Goal: Navigation & Orientation: Find specific page/section

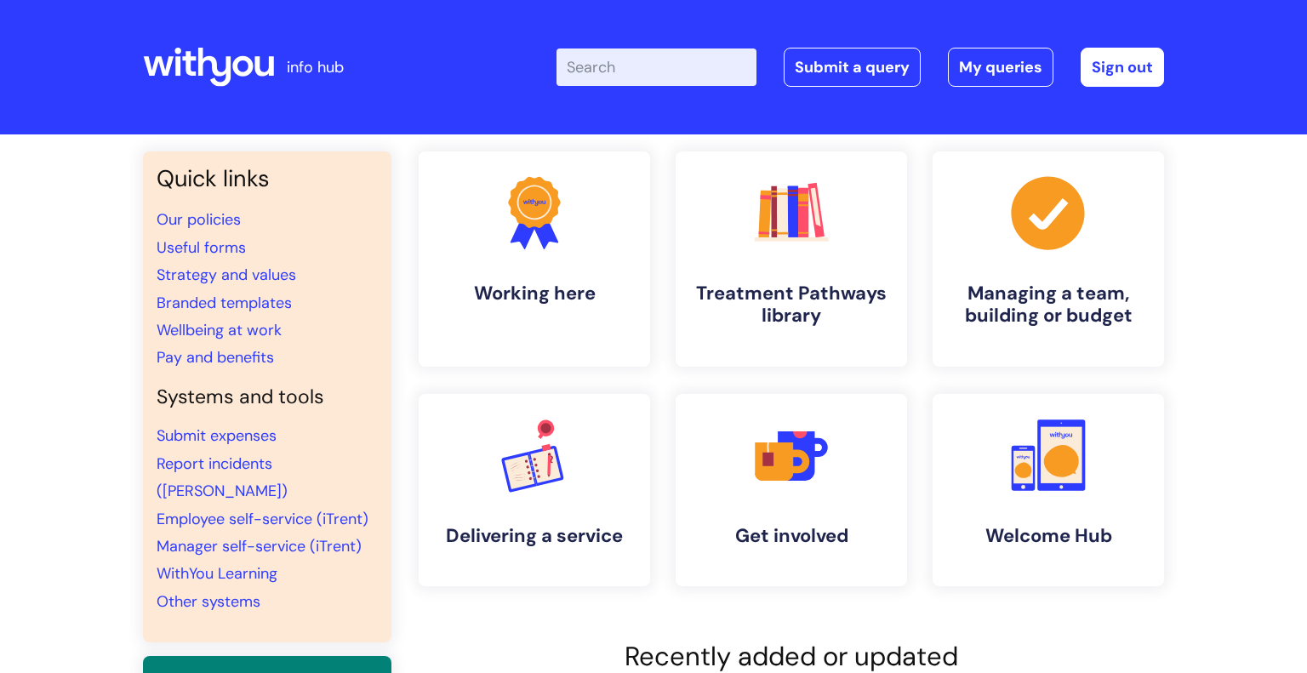
scroll to position [9, 0]
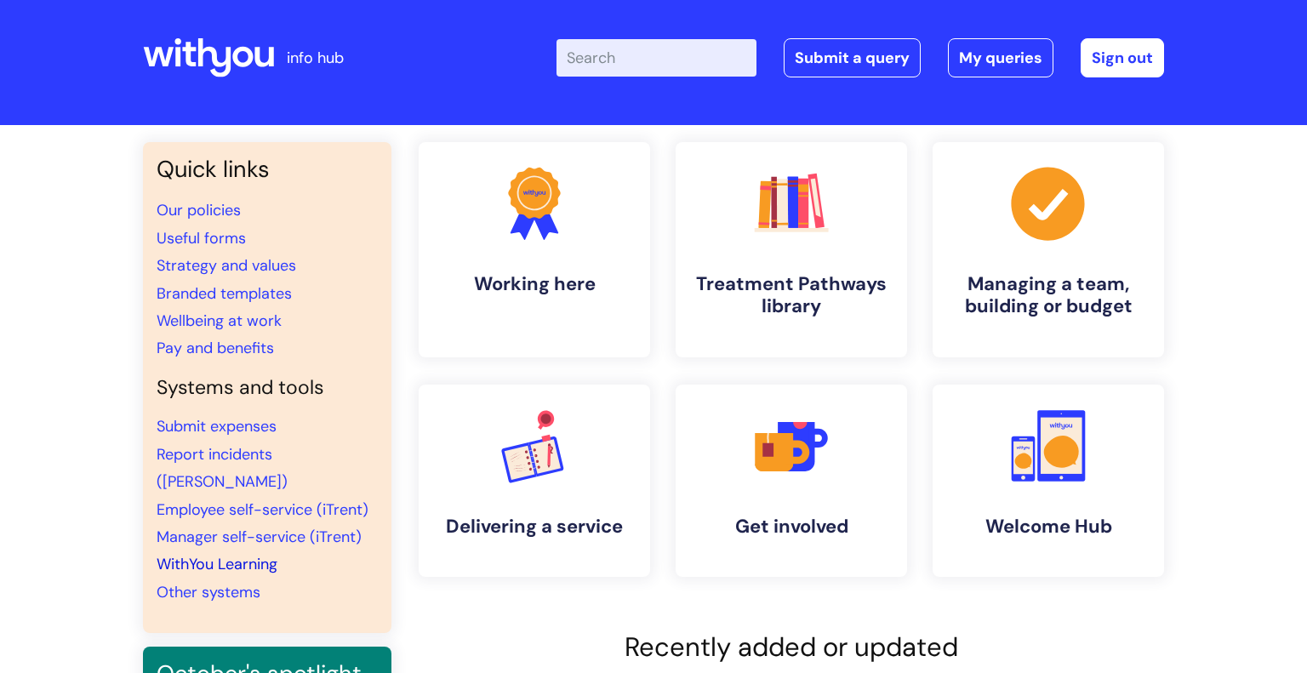
click at [225, 554] on link "WithYou Learning" at bounding box center [217, 564] width 121 height 20
click at [224, 554] on link "WithYou Learning" at bounding box center [217, 564] width 121 height 20
click at [237, 554] on link "WithYou Learning" at bounding box center [217, 564] width 121 height 20
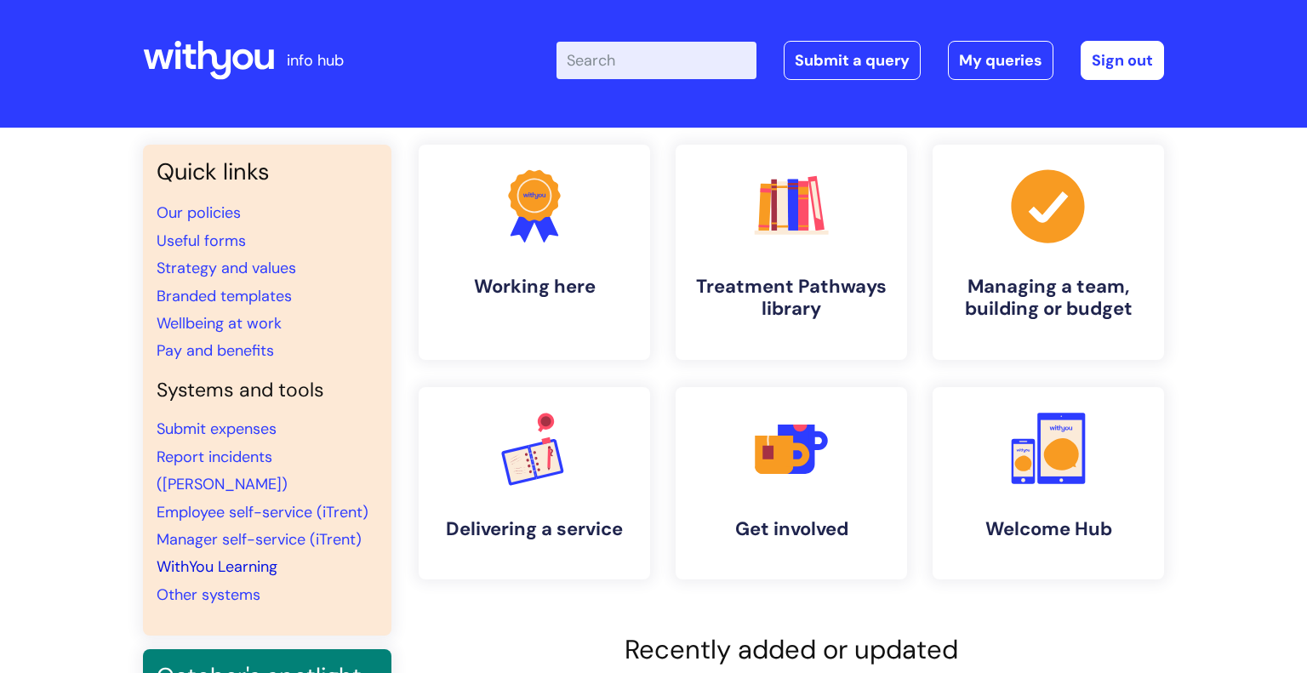
click at [190, 556] on link "WithYou Learning" at bounding box center [217, 566] width 121 height 20
click at [272, 556] on link "WithYou Learning" at bounding box center [217, 566] width 121 height 20
click at [230, 556] on link "WithYou Learning" at bounding box center [217, 566] width 121 height 20
click at [244, 556] on link "WithYou Learning" at bounding box center [217, 566] width 121 height 20
click at [296, 582] on div "Quick links Our policies Useful forms Strategy and values Branded templates Wel…" at bounding box center [267, 390] width 248 height 491
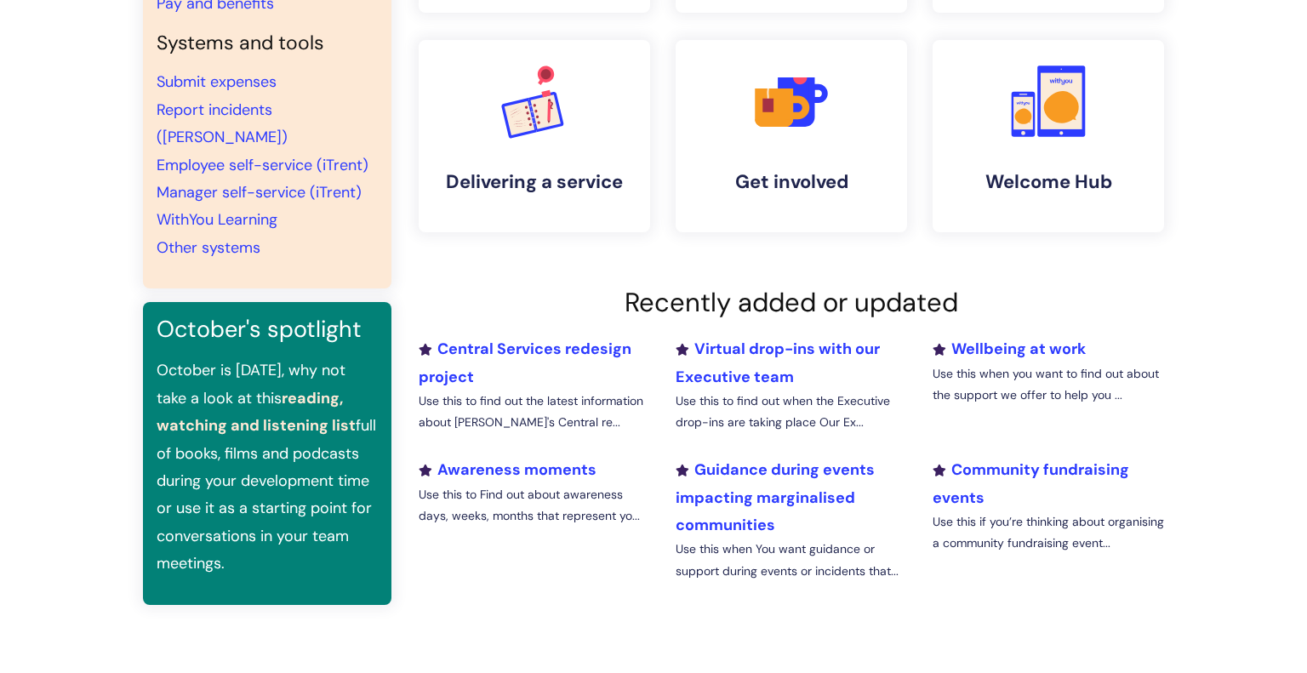
scroll to position [357, 0]
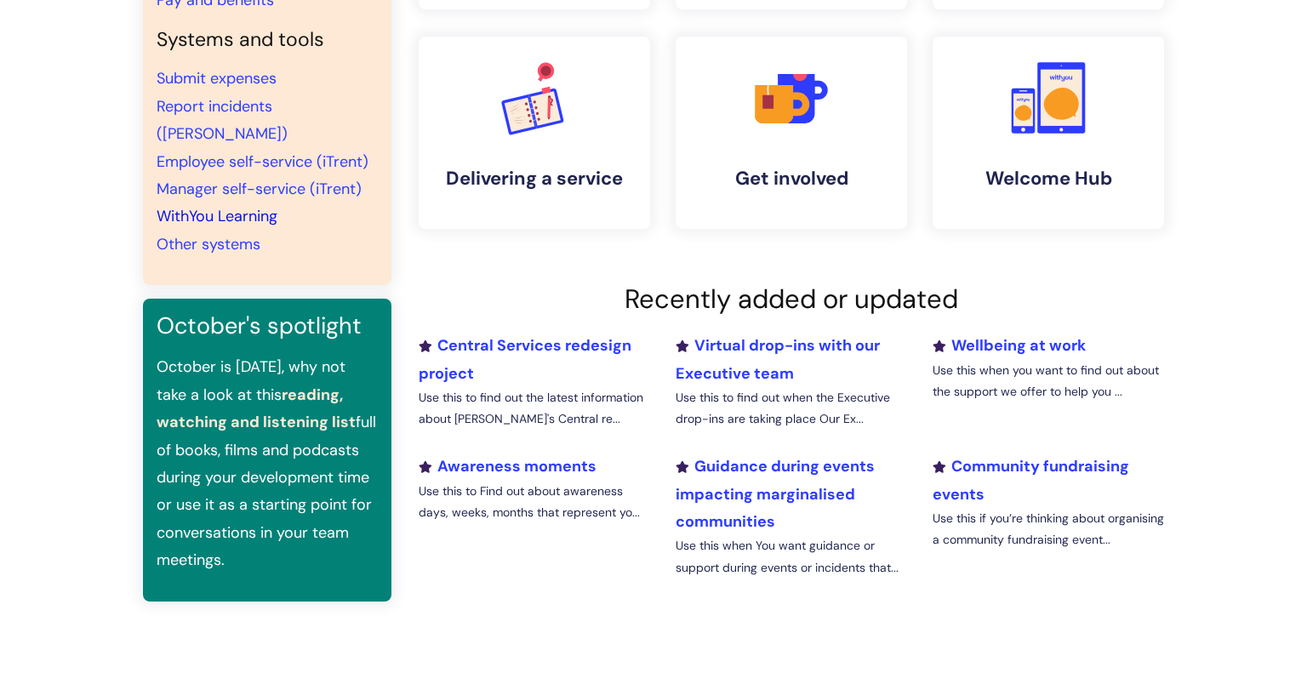
click at [268, 206] on link "WithYou Learning" at bounding box center [217, 216] width 121 height 20
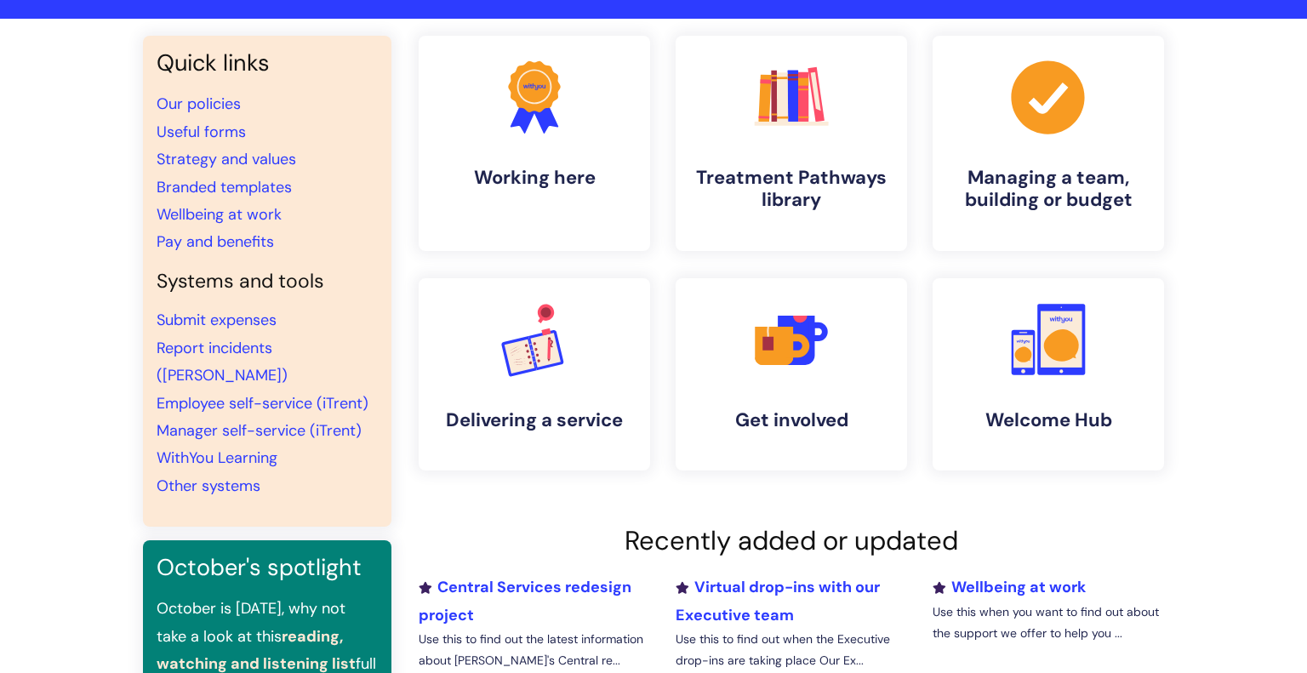
scroll to position [95, 0]
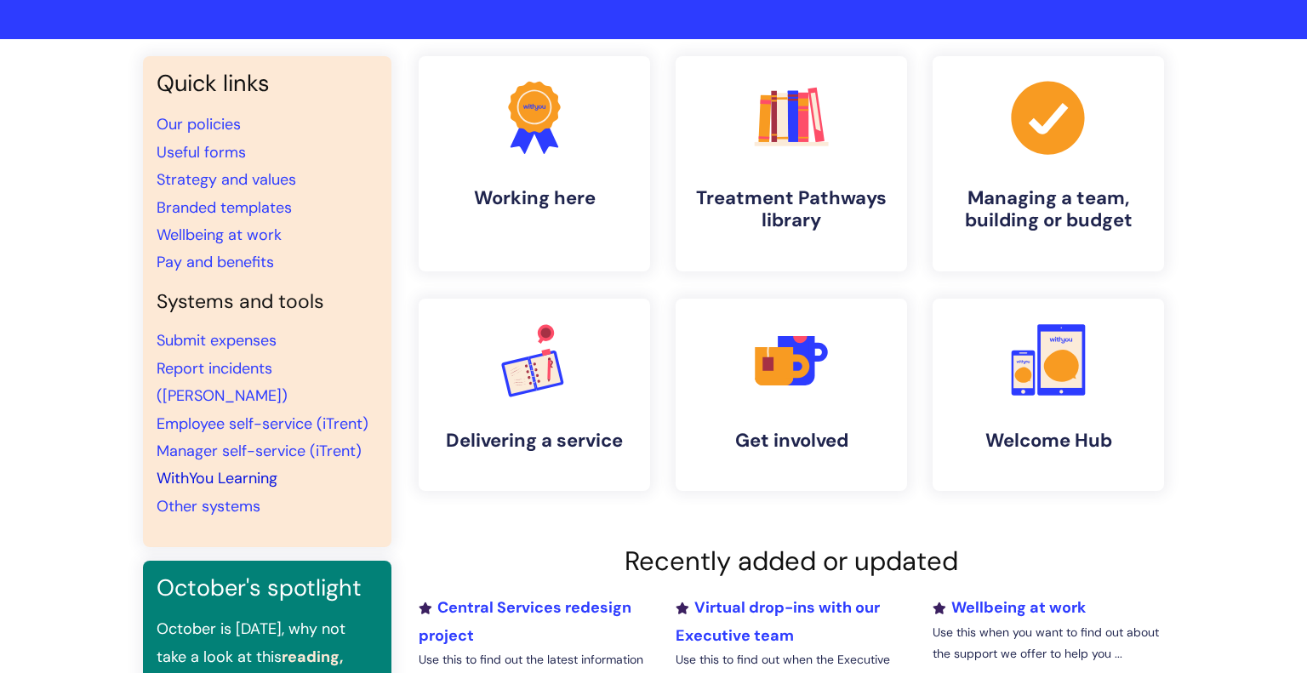
click at [231, 468] on link "WithYou Learning" at bounding box center [217, 478] width 121 height 20
click at [246, 468] on link "WithYou Learning" at bounding box center [217, 478] width 121 height 20
click at [266, 468] on link "WithYou Learning" at bounding box center [217, 478] width 121 height 20
click at [221, 468] on link "WithYou Learning" at bounding box center [217, 478] width 121 height 20
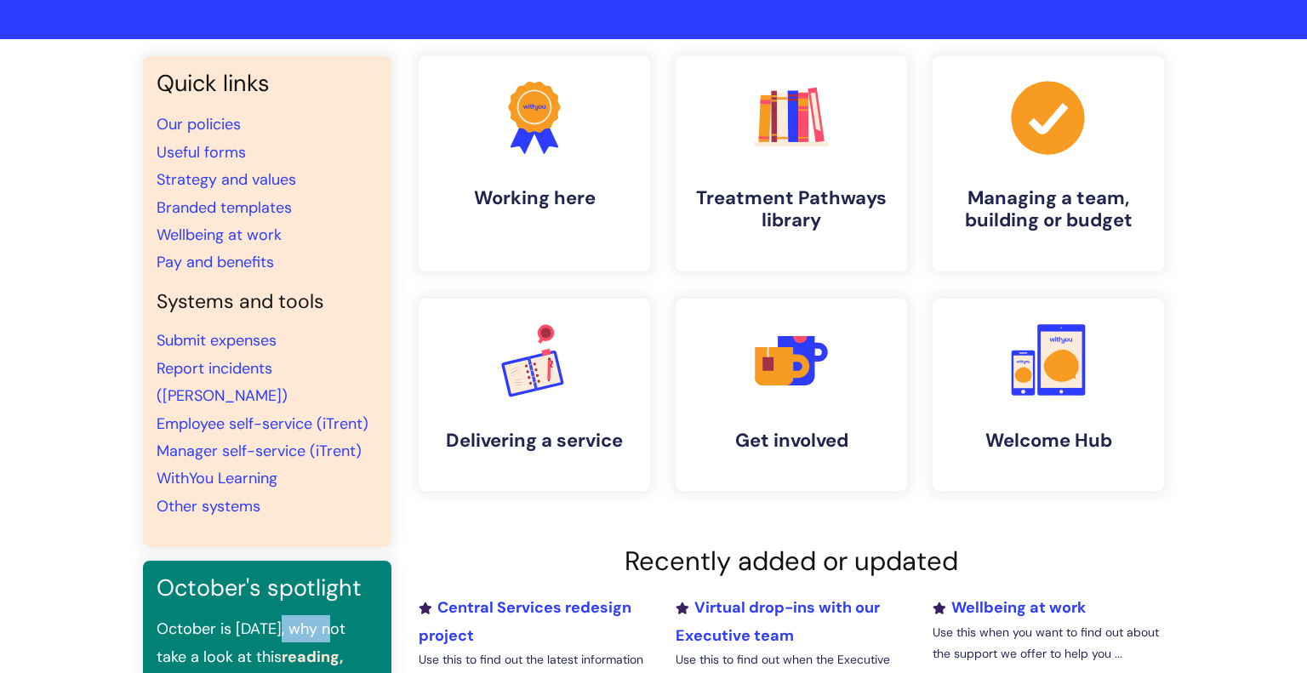
click at [247, 468] on link "WithYou Learning" at bounding box center [217, 478] width 121 height 20
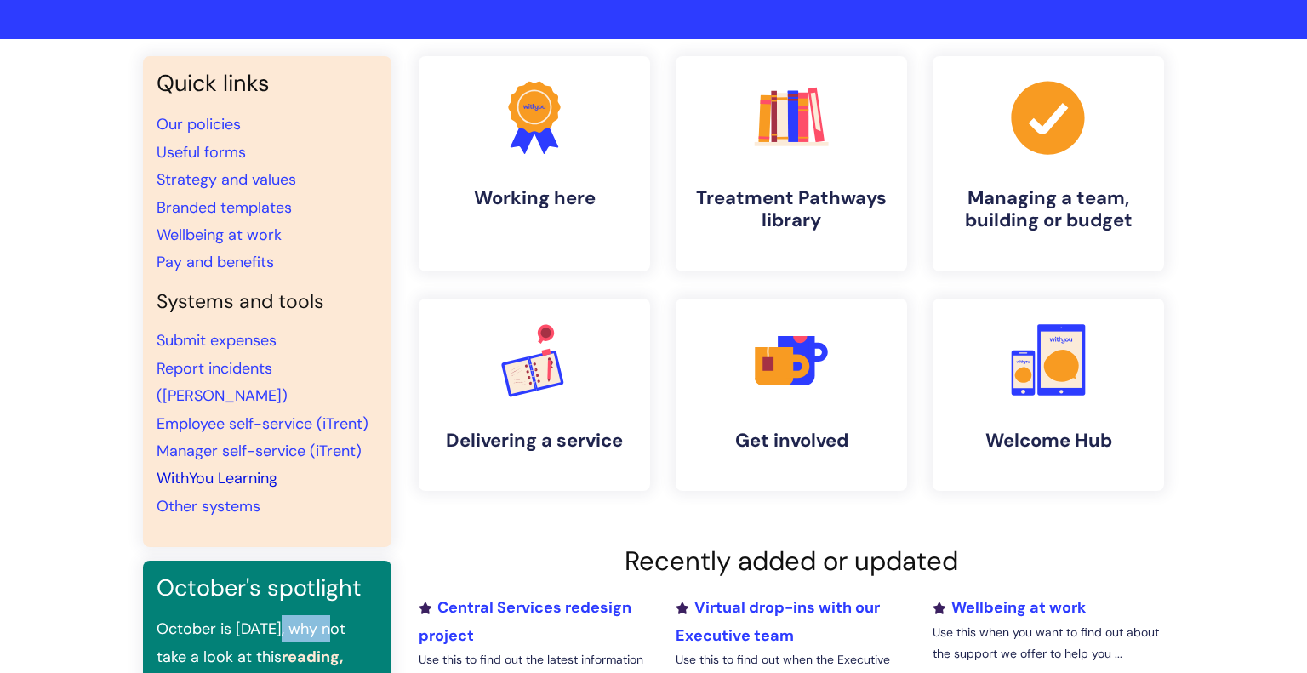
click at [235, 468] on link "WithYou Learning" at bounding box center [217, 478] width 121 height 20
click at [243, 468] on link "WithYou Learning" at bounding box center [217, 478] width 121 height 20
click at [222, 468] on link "WithYou Learning" at bounding box center [217, 478] width 121 height 20
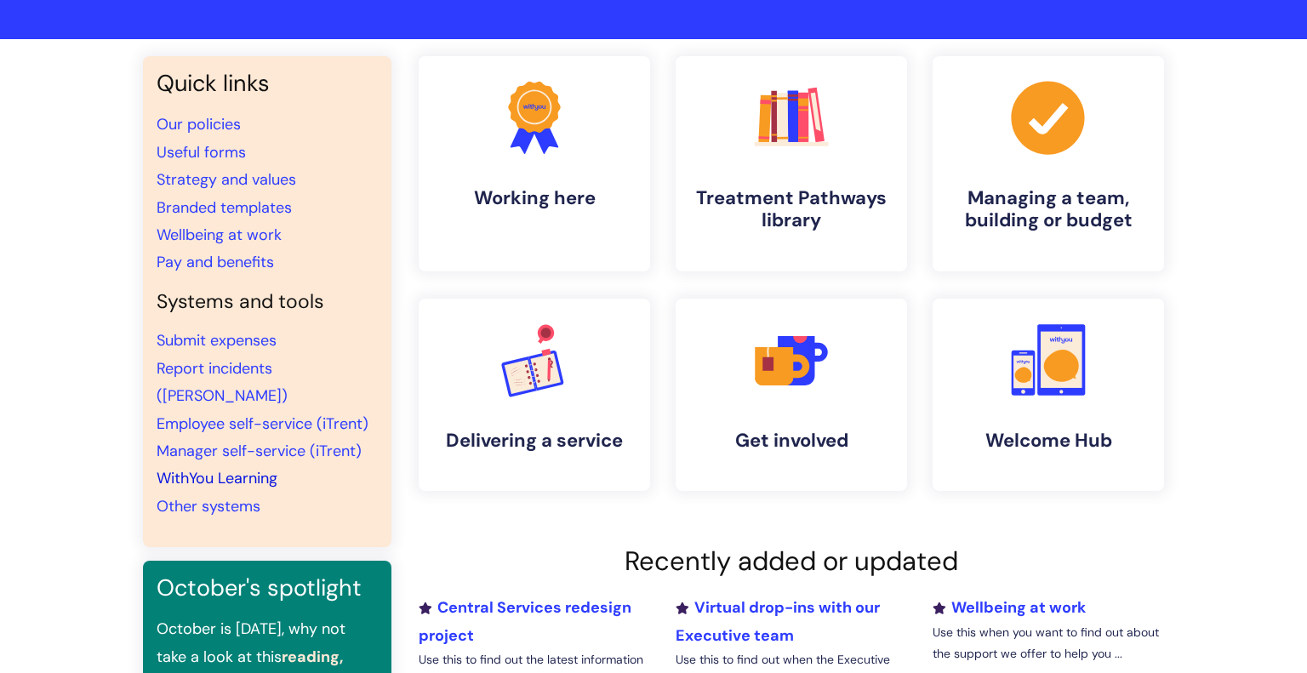
click at [224, 468] on link "WithYou Learning" at bounding box center [217, 478] width 121 height 20
click at [254, 468] on link "WithYou Learning" at bounding box center [217, 478] width 121 height 20
click at [248, 468] on link "WithYou Learning" at bounding box center [217, 478] width 121 height 20
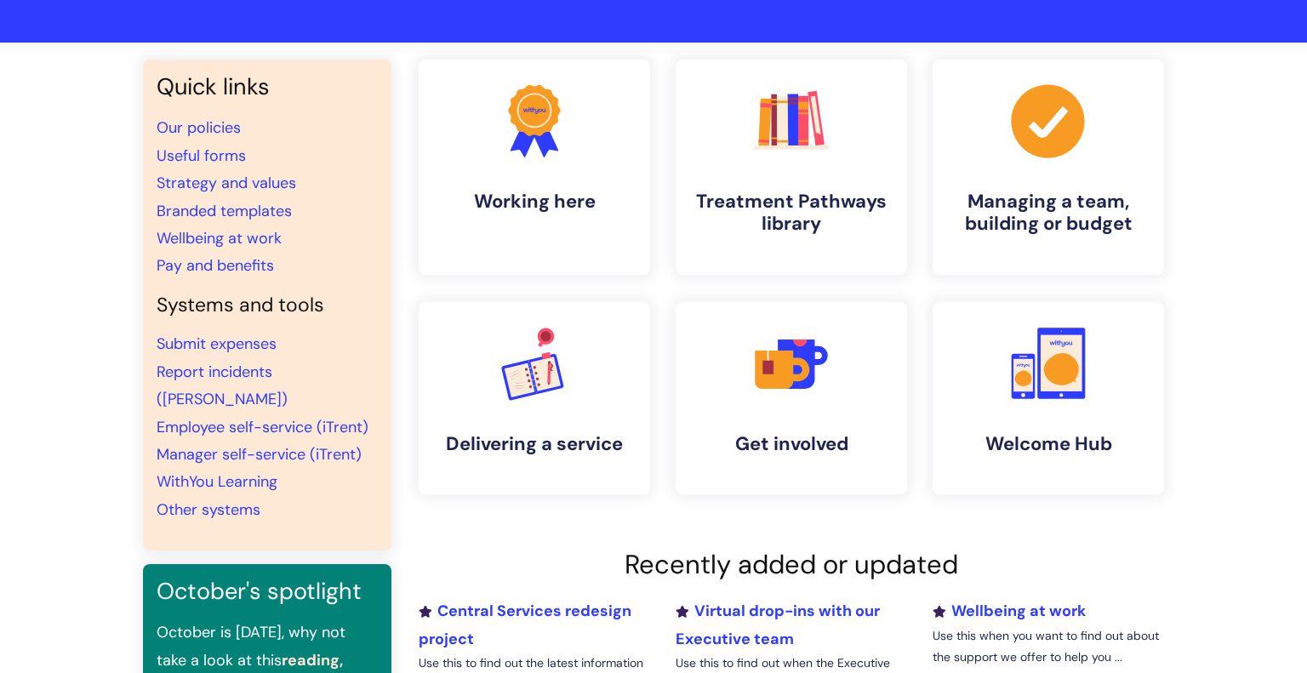
scroll to position [92, 0]
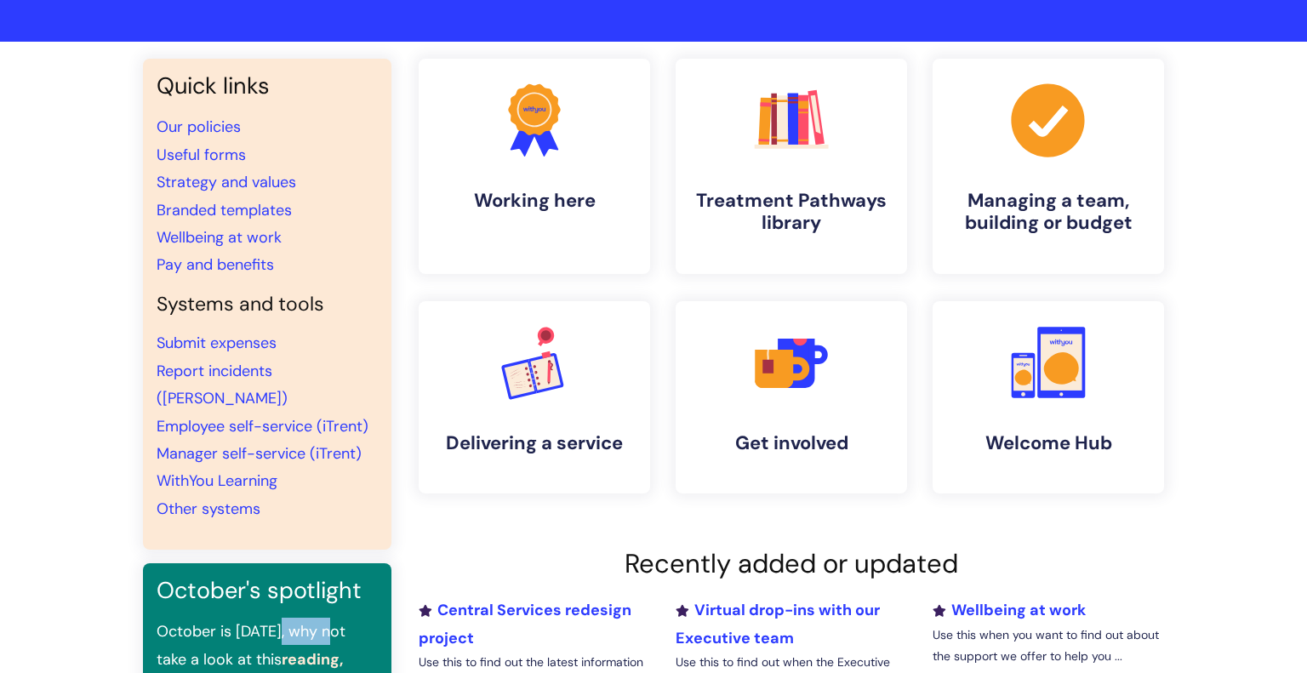
scroll to position [94, 0]
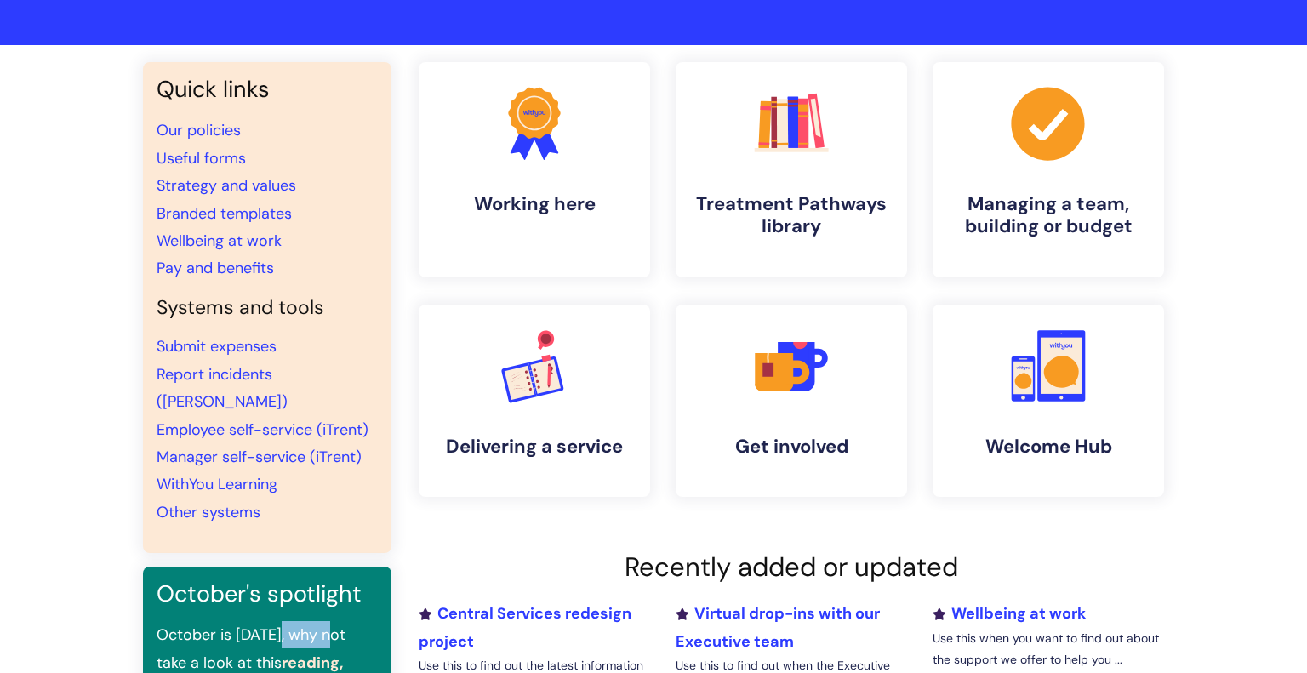
scroll to position [88, 0]
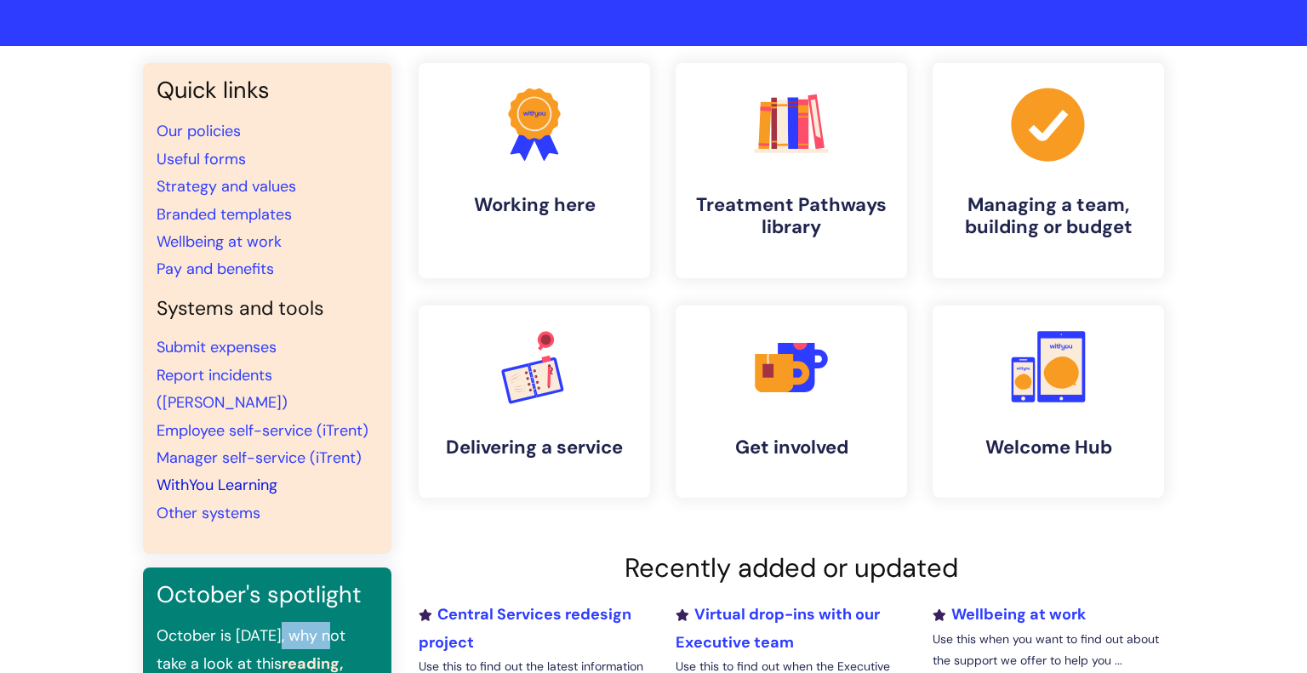
drag, startPoint x: 238, startPoint y: 454, endPoint x: 296, endPoint y: 582, distance: 140.1
click at [238, 475] on link "WithYou Learning" at bounding box center [217, 485] width 121 height 20
click at [253, 475] on link "WithYou Learning" at bounding box center [217, 485] width 121 height 20
click at [227, 475] on link "WithYou Learning" at bounding box center [217, 485] width 121 height 20
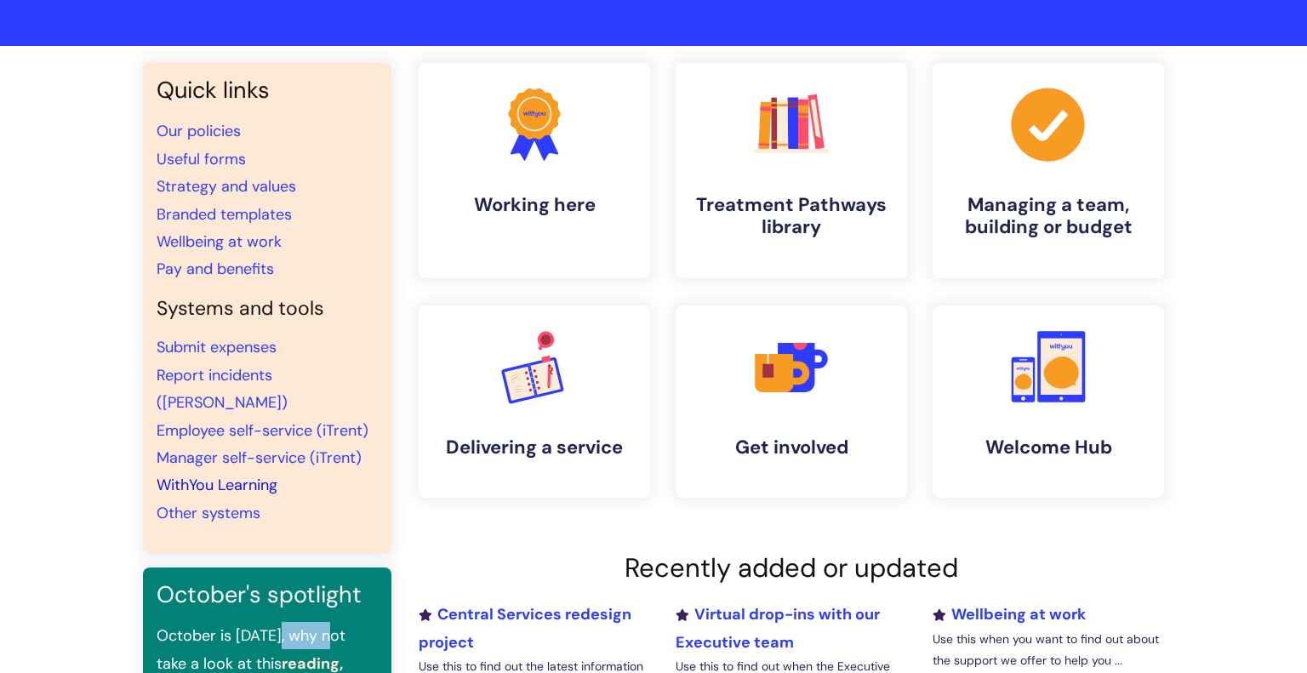
click at [237, 475] on link "WithYou Learning" at bounding box center [217, 485] width 121 height 20
click at [249, 475] on link "WithYou Learning" at bounding box center [217, 485] width 121 height 20
click at [263, 475] on link "WithYou Learning" at bounding box center [217, 485] width 121 height 20
click at [242, 475] on link "WithYou Learning" at bounding box center [217, 485] width 121 height 20
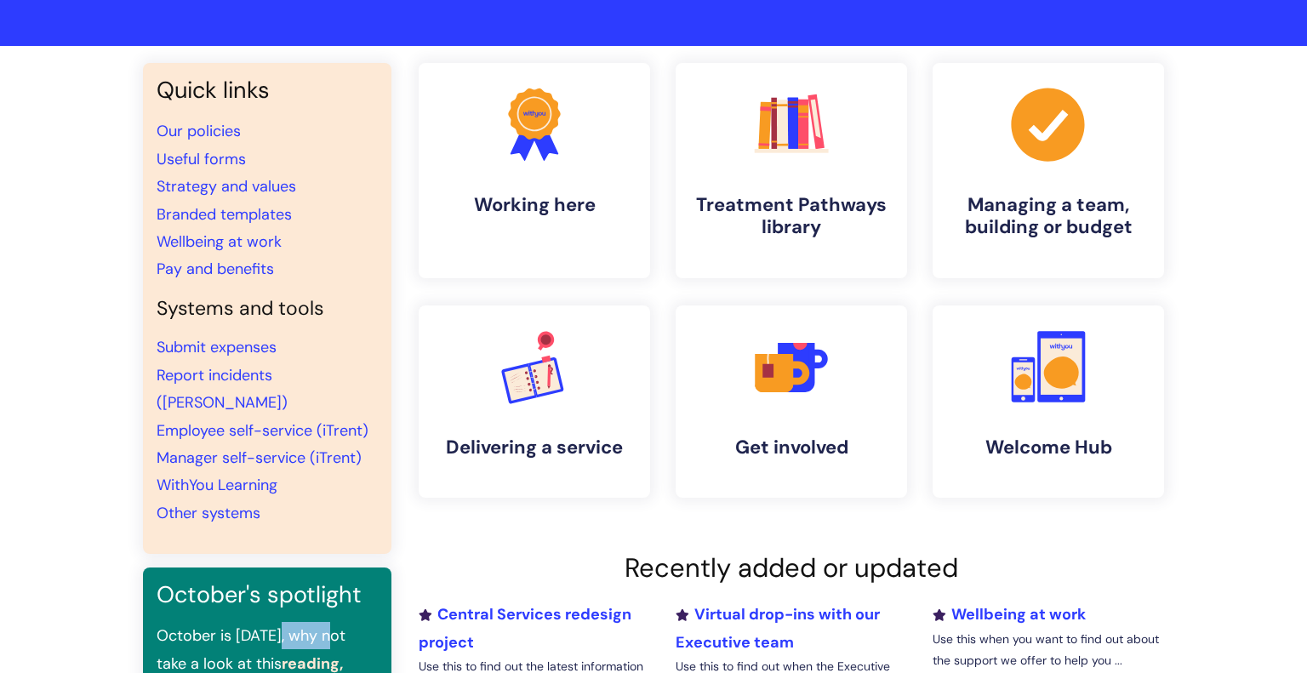
click at [202, 475] on link "WithYou Learning" at bounding box center [217, 485] width 121 height 20
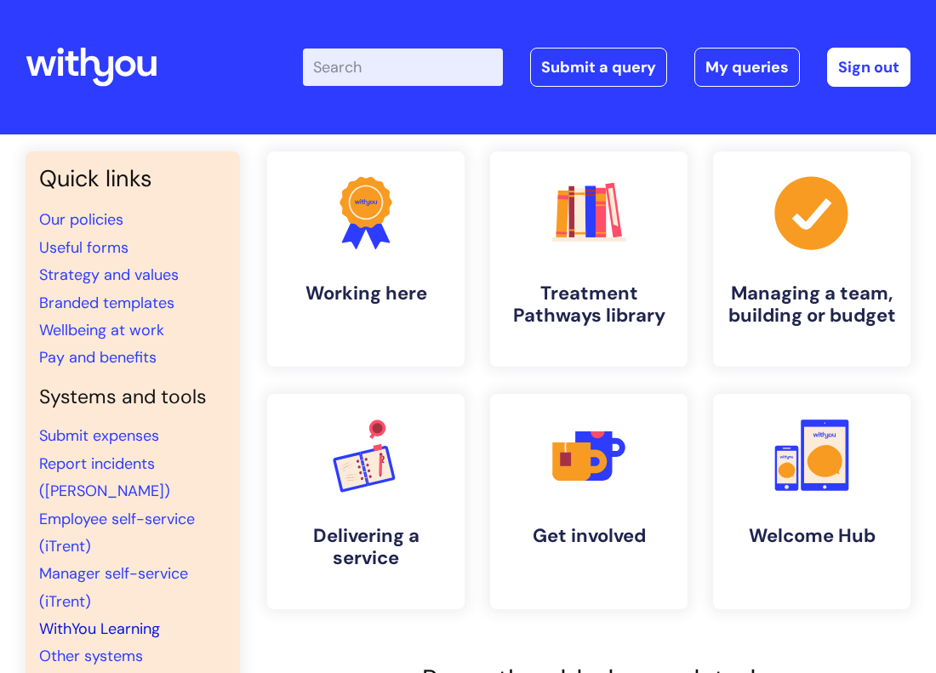
click at [83, 619] on link "WithYou Learning" at bounding box center [99, 629] width 121 height 20
